Goal: Use online tool/utility: Utilize a website feature to perform a specific function

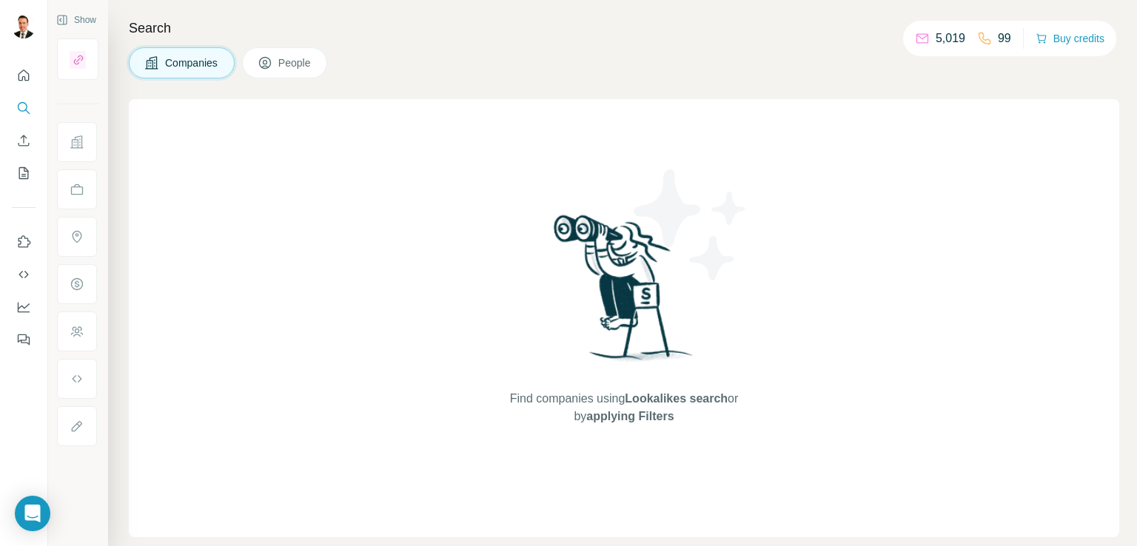
click at [192, 66] on span "Companies" at bounding box center [192, 63] width 54 height 15
click at [171, 62] on span "Companies" at bounding box center [192, 63] width 54 height 15
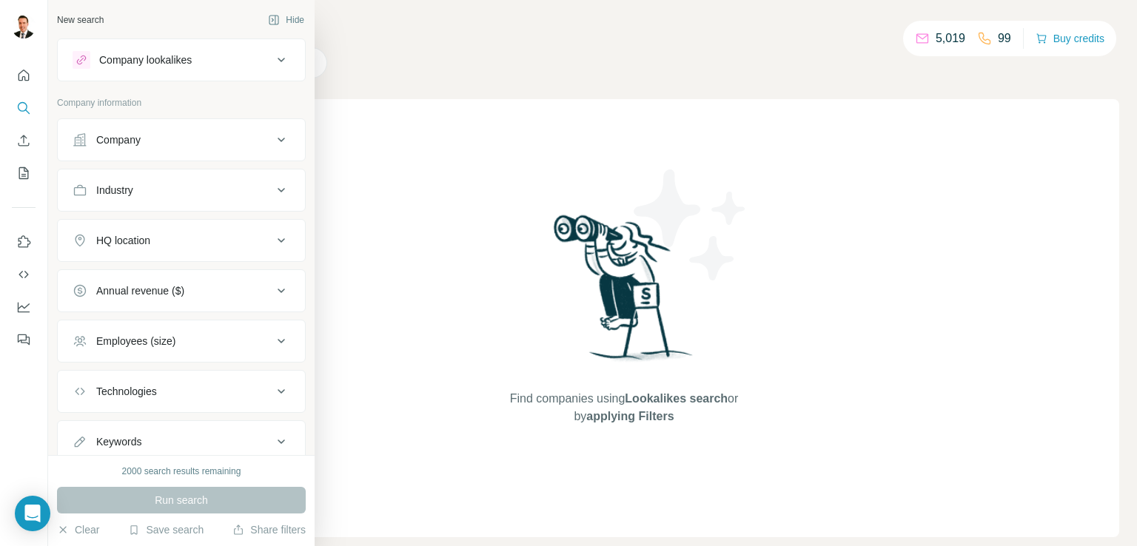
click at [118, 135] on div "Company" at bounding box center [118, 139] width 44 height 15
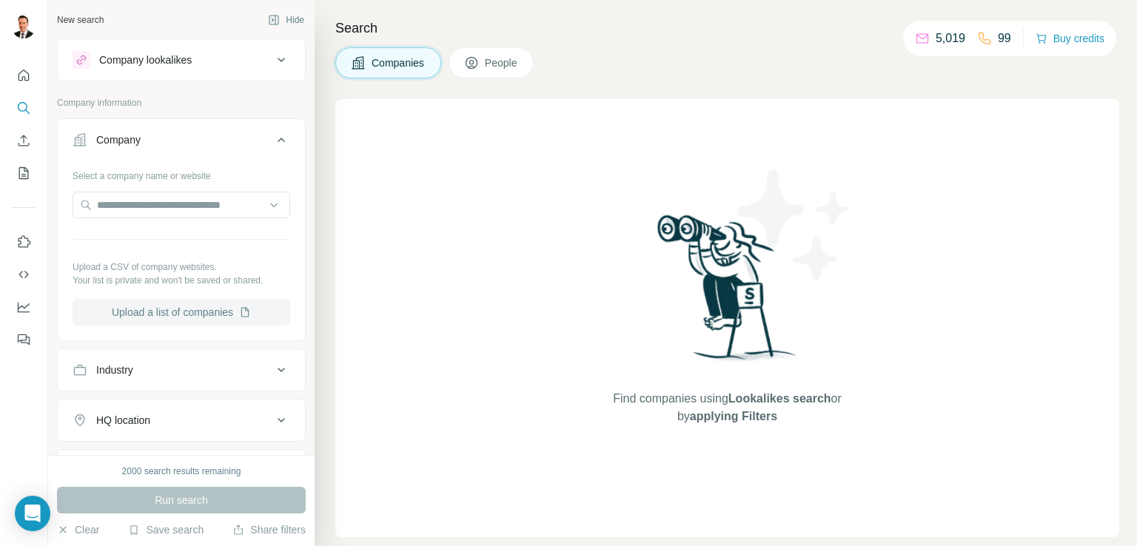
click at [216, 310] on button "Upload a list of companies" at bounding box center [182, 312] width 218 height 27
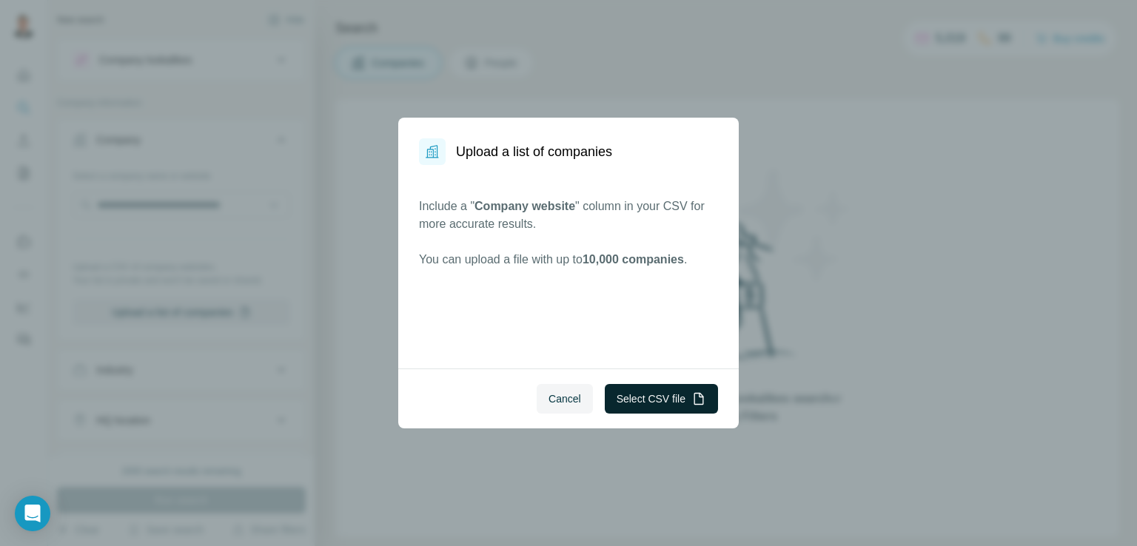
click at [630, 408] on button "Select CSV file" at bounding box center [661, 399] width 113 height 30
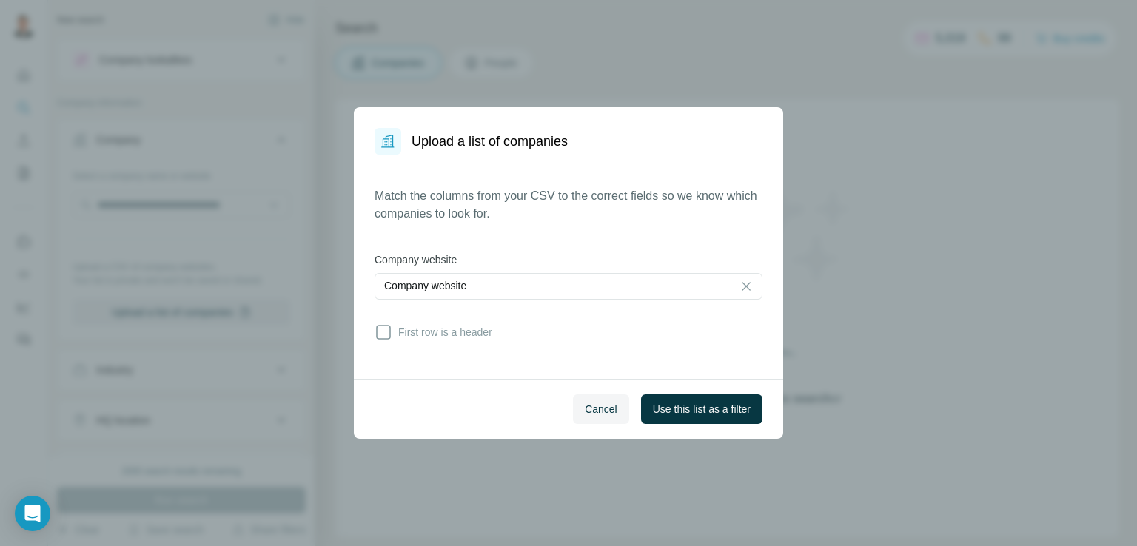
click at [179, 52] on div "Upload a list of companies Match the columns from your CSV to the correct field…" at bounding box center [568, 273] width 1137 height 546
click at [666, 413] on span "Use this list as a filter" at bounding box center [702, 409] width 98 height 15
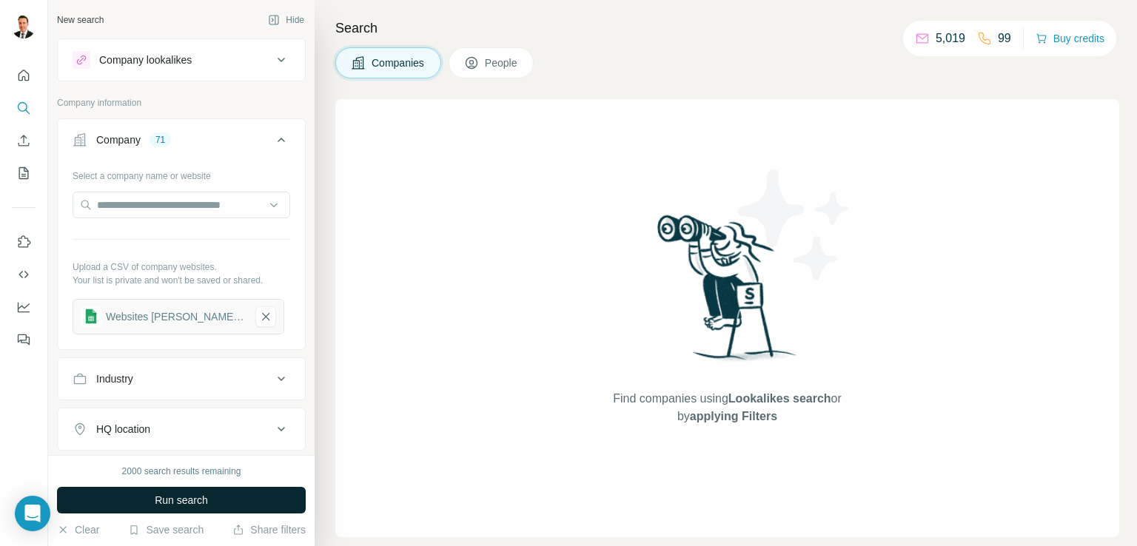
click at [219, 494] on button "Run search" at bounding box center [181, 500] width 249 height 27
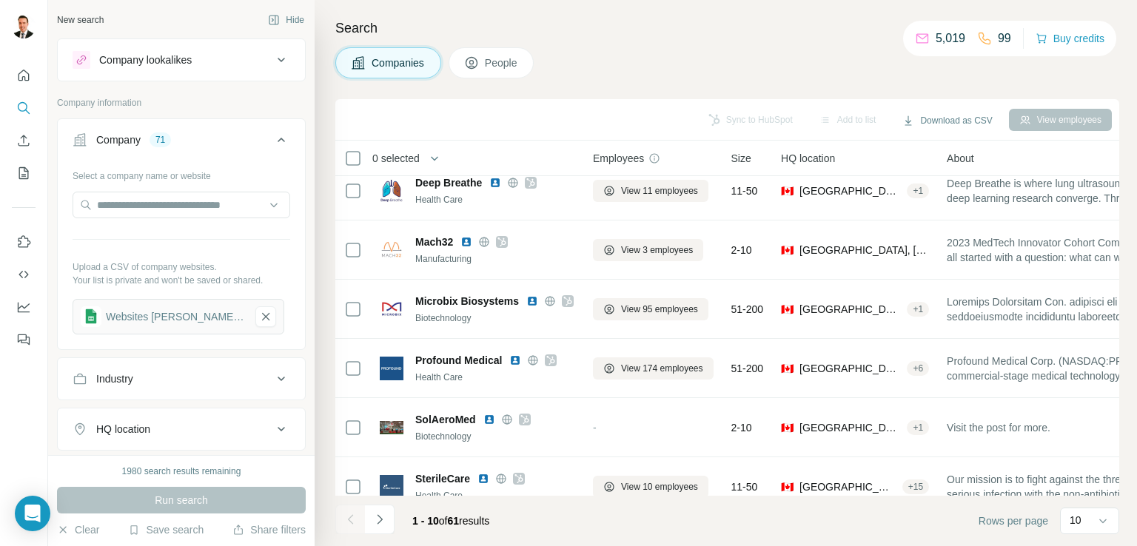
scroll to position [73, 0]
